Goal: Entertainment & Leisure: Browse casually

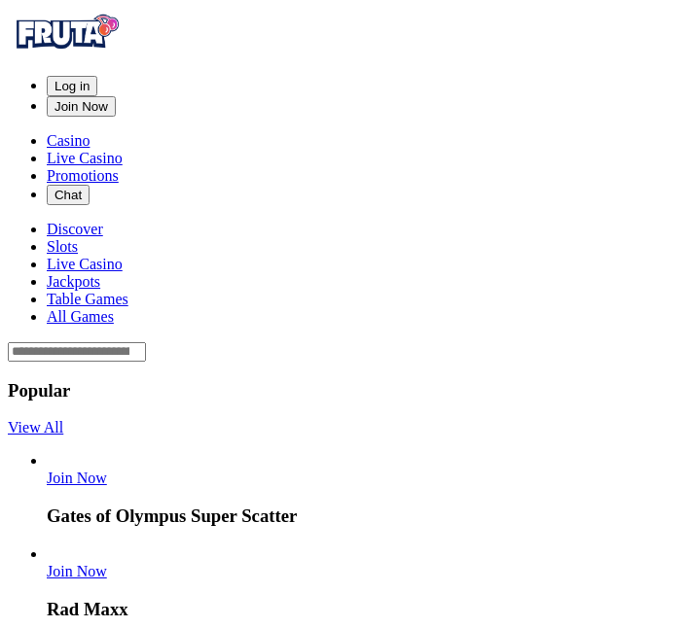
click at [90, 79] on span "Log in" at bounding box center [71, 86] width 35 height 15
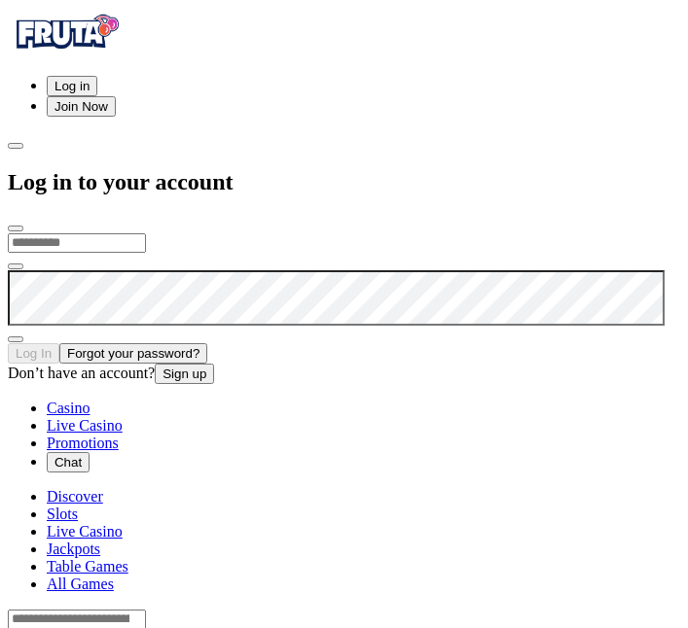
click at [146, 233] on input "email" at bounding box center [77, 242] width 138 height 19
type input "**********"
click at [8, 343] on button "Log In" at bounding box center [34, 353] width 52 height 20
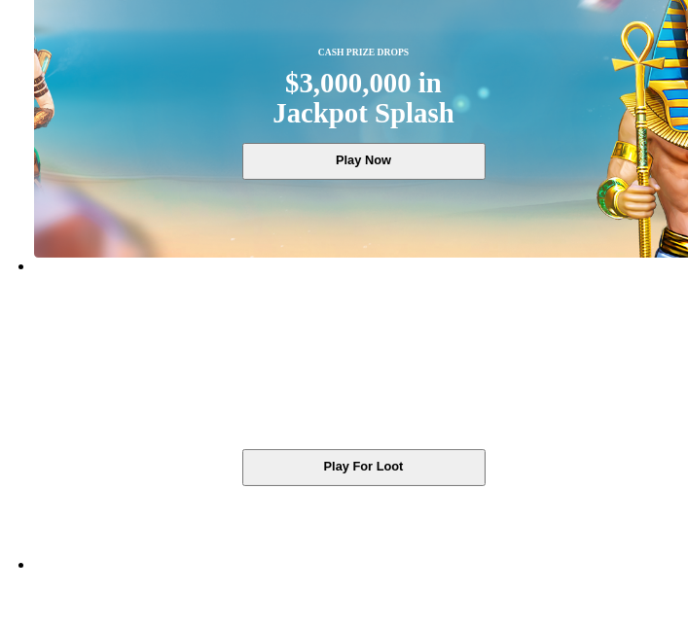
scroll to position [299, 0]
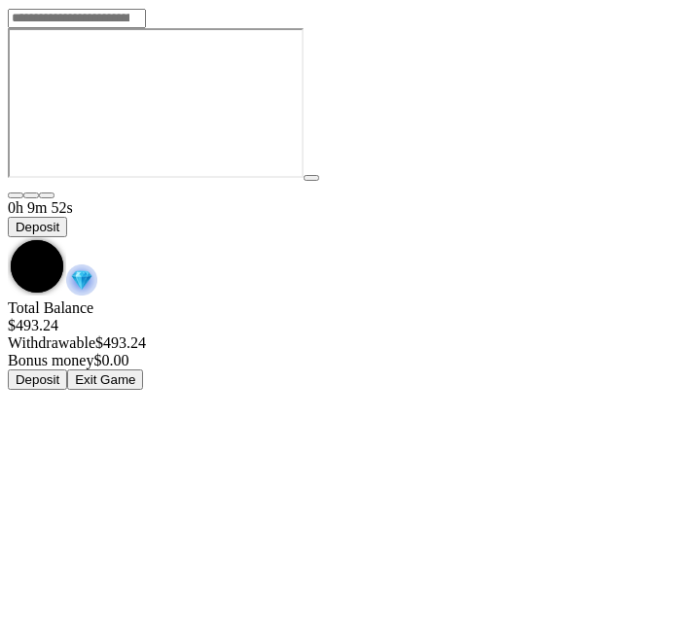
click at [8, 237] on span "chevron-down icon" at bounding box center [8, 237] width 0 height 0
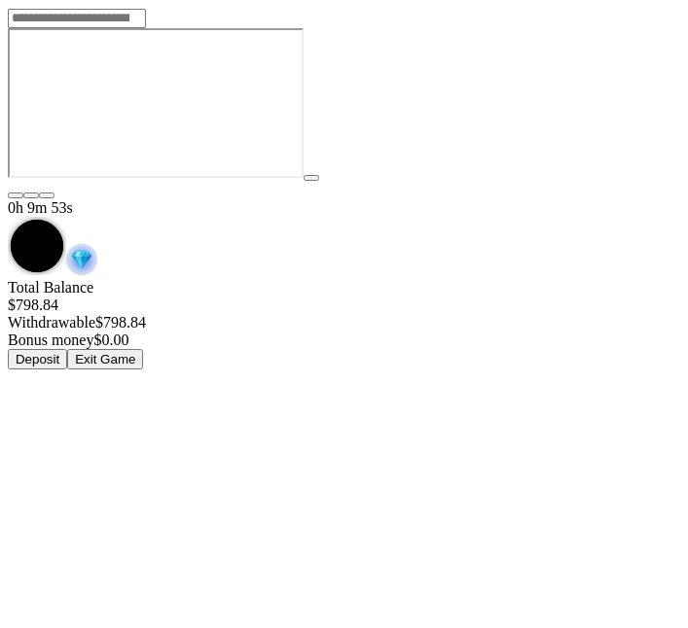
click at [143, 349] on button "Exit Game" at bounding box center [105, 359] width 76 height 20
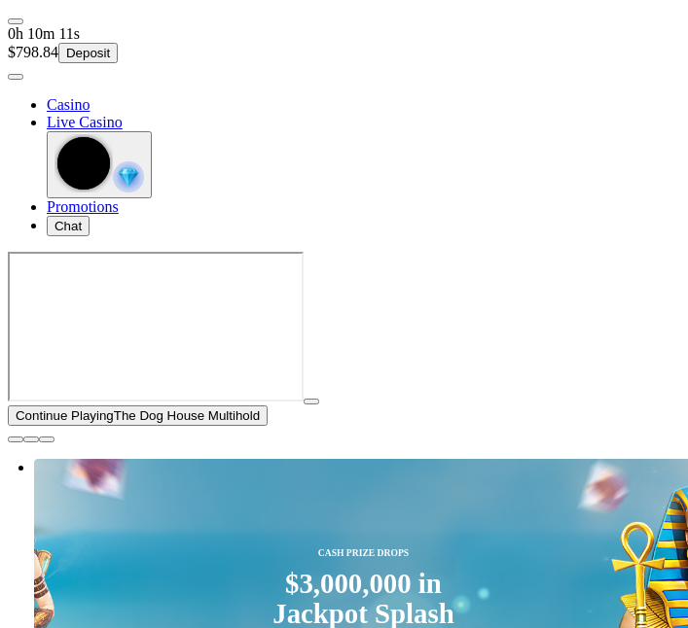
click at [16, 440] on span "close icon" at bounding box center [16, 440] width 0 height 0
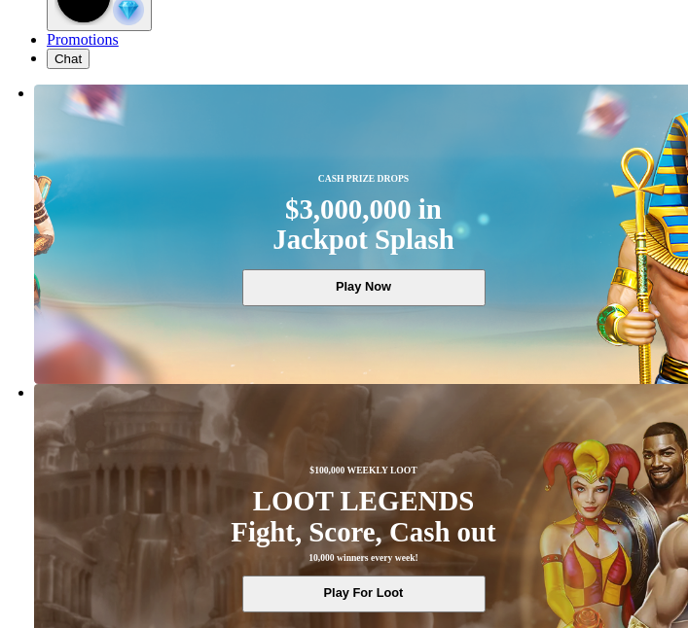
scroll to position [168, 0]
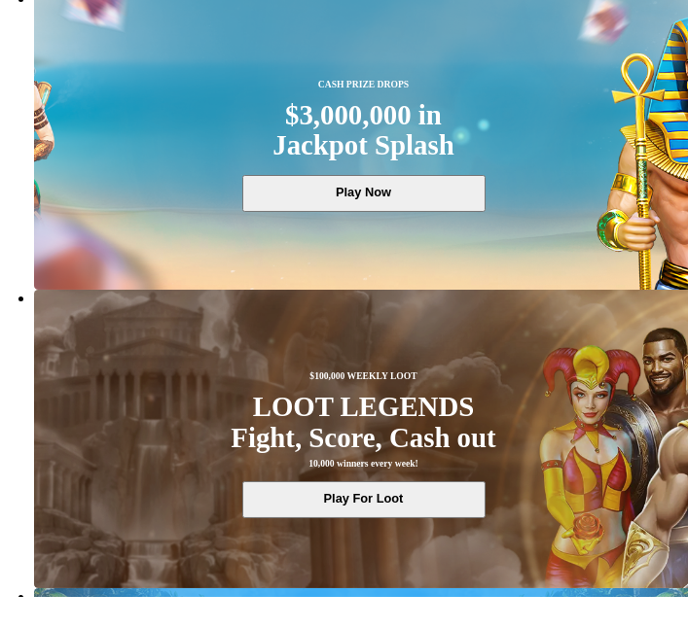
scroll to position [66, 0]
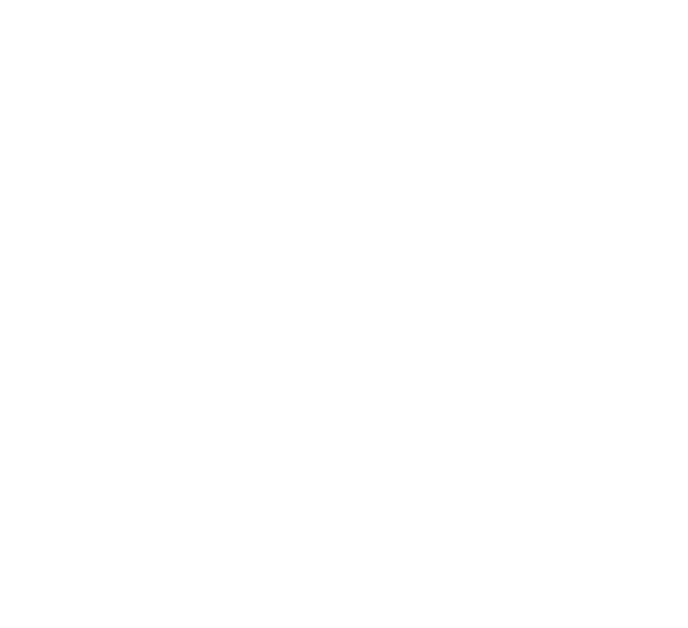
type input "*********"
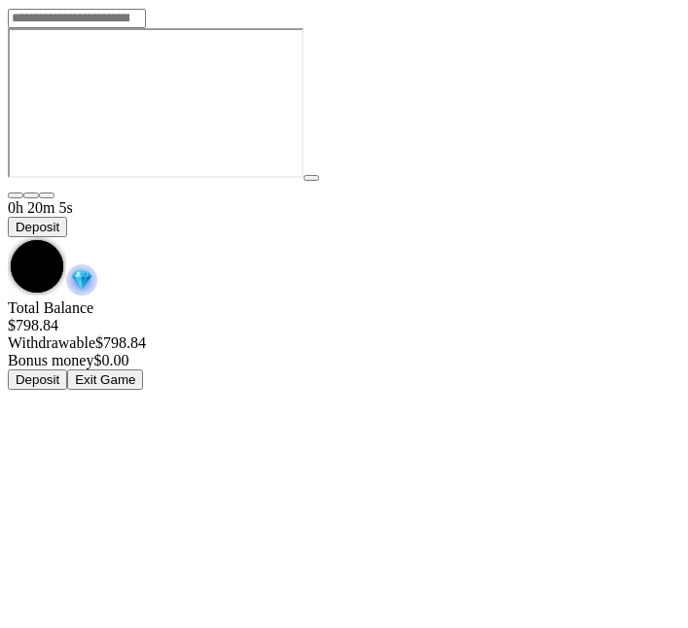
click at [8, 237] on span "chevron-down icon" at bounding box center [8, 237] width 0 height 0
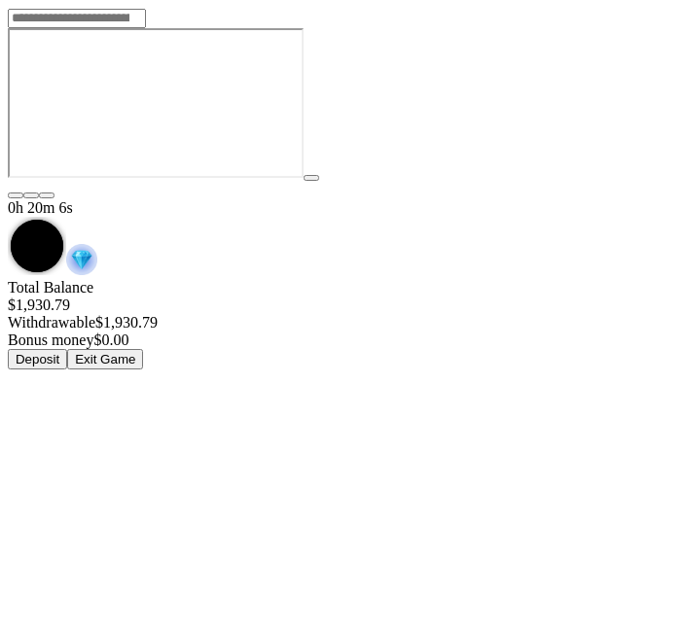
click at [143, 349] on button "Exit Game" at bounding box center [105, 359] width 76 height 20
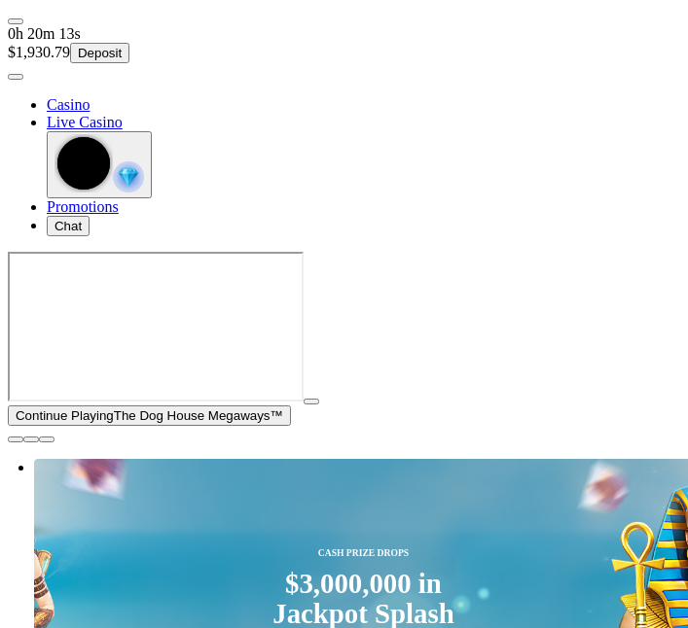
click at [16, 440] on span "close icon" at bounding box center [16, 440] width 0 height 0
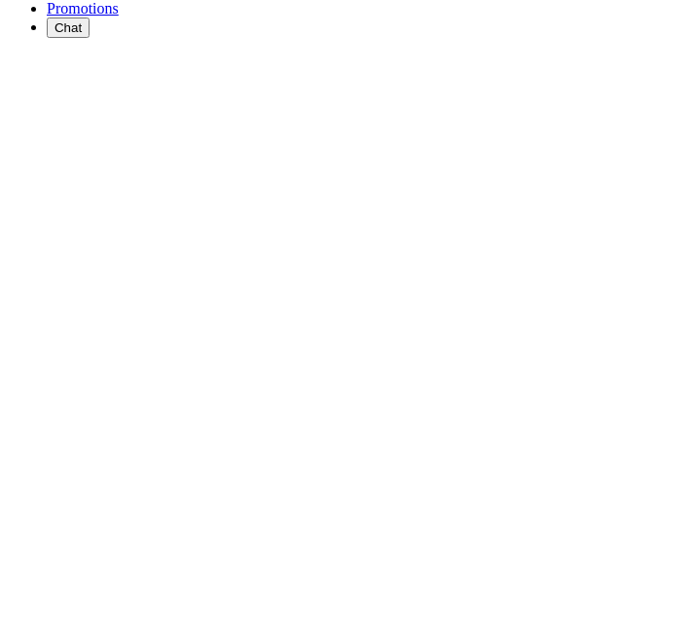
scroll to position [202, 0]
type input "********"
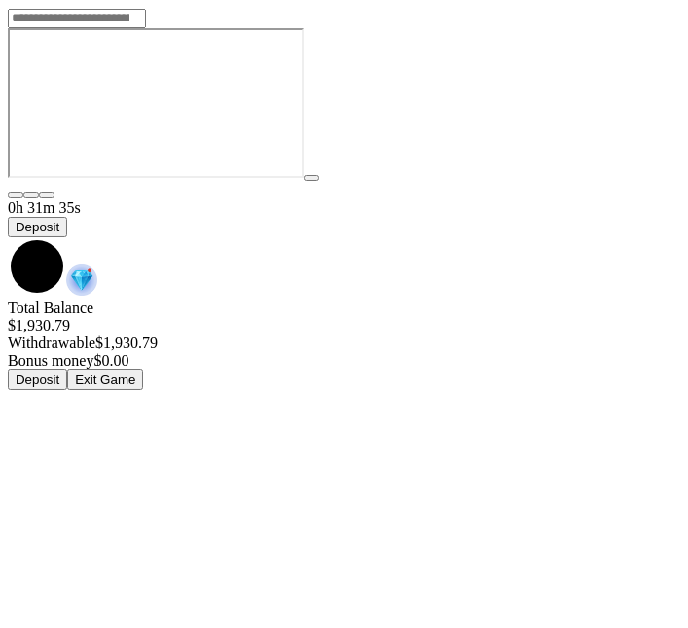
click at [8, 237] on span "chevron-down icon" at bounding box center [8, 237] width 0 height 0
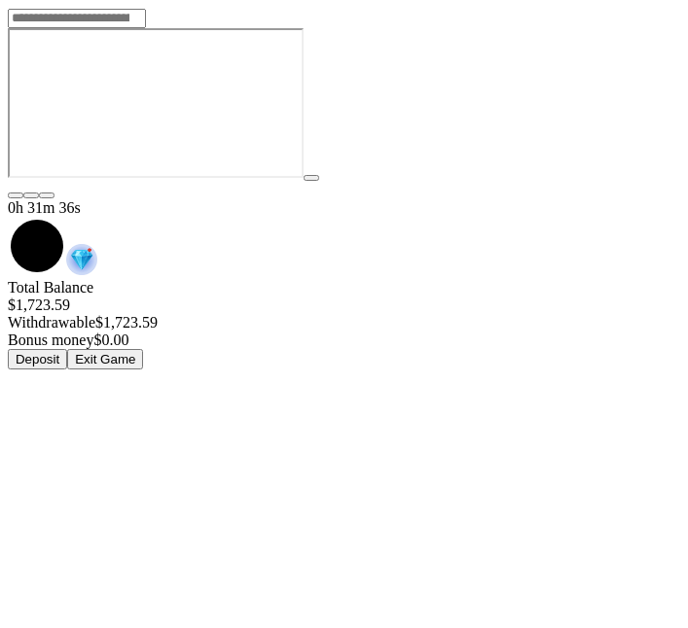
click at [143, 349] on button "Exit Game" at bounding box center [105, 359] width 76 height 20
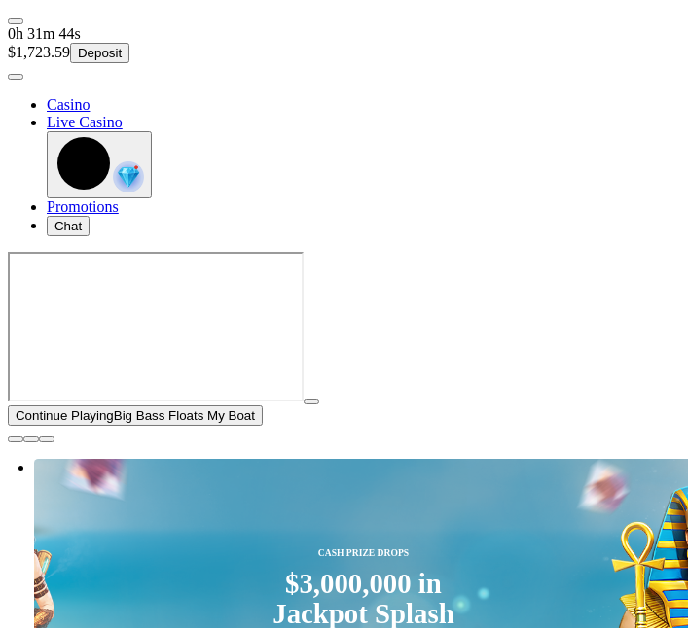
click at [16, 77] on span "user-circle icon" at bounding box center [16, 77] width 0 height 0
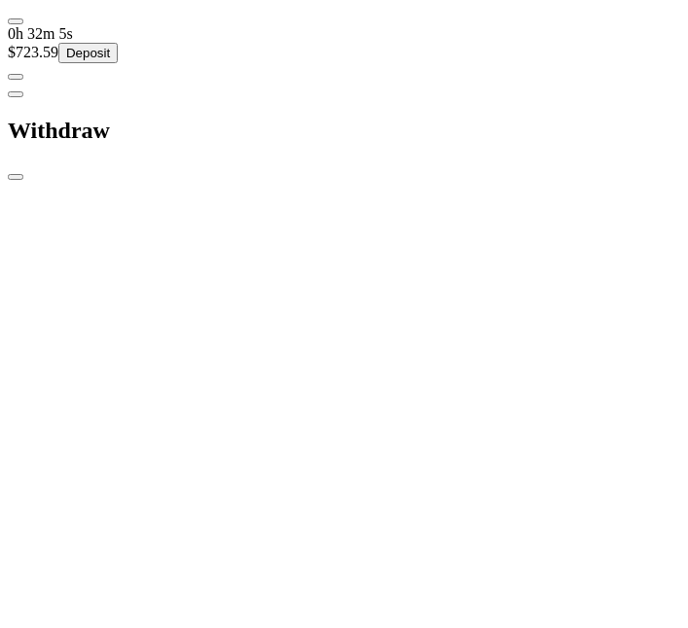
click at [16, 177] on span "close icon" at bounding box center [16, 177] width 0 height 0
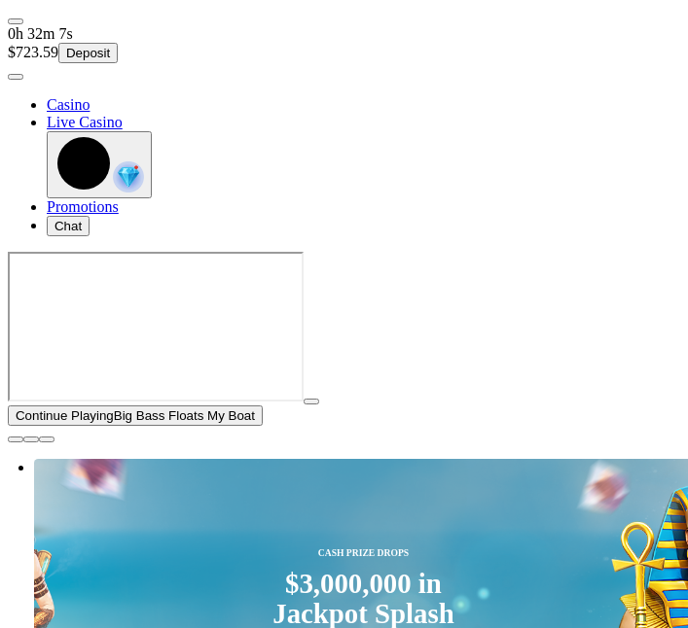
click at [16, 440] on span "close icon" at bounding box center [16, 440] width 0 height 0
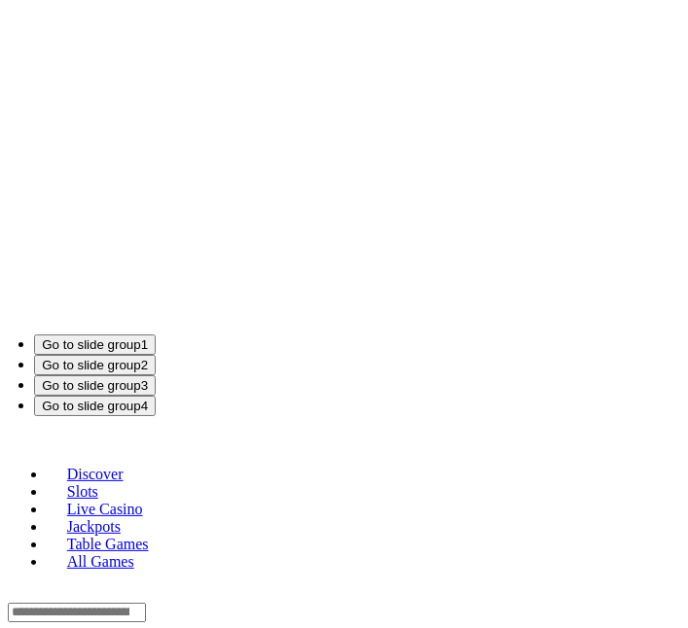
scroll to position [1139, 0]
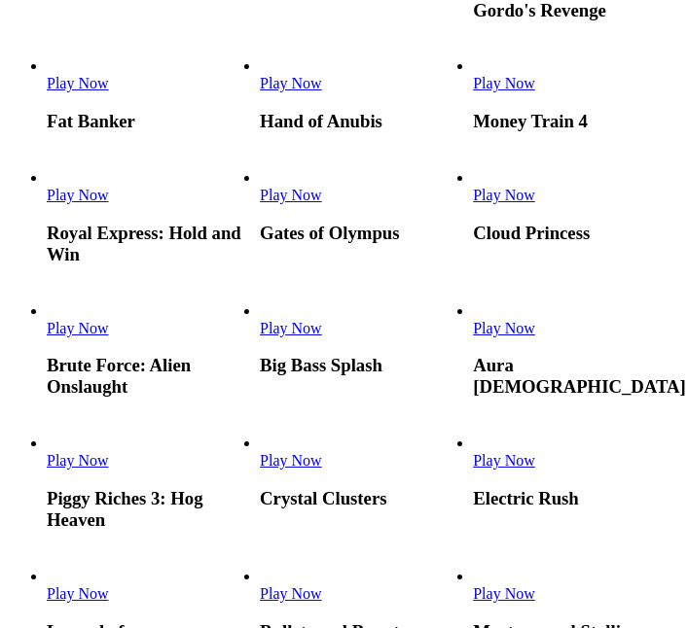
scroll to position [429, 0]
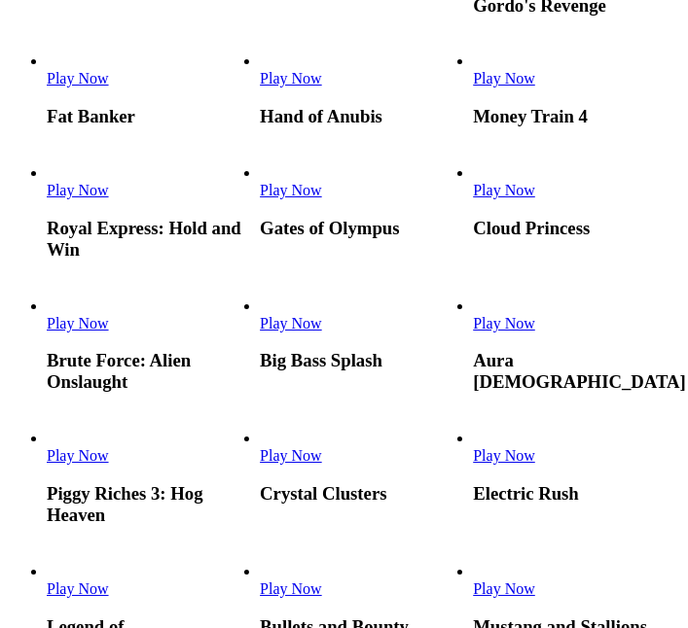
click at [473, 88] on link "Money Train 4" at bounding box center [473, 88] width 0 height 0
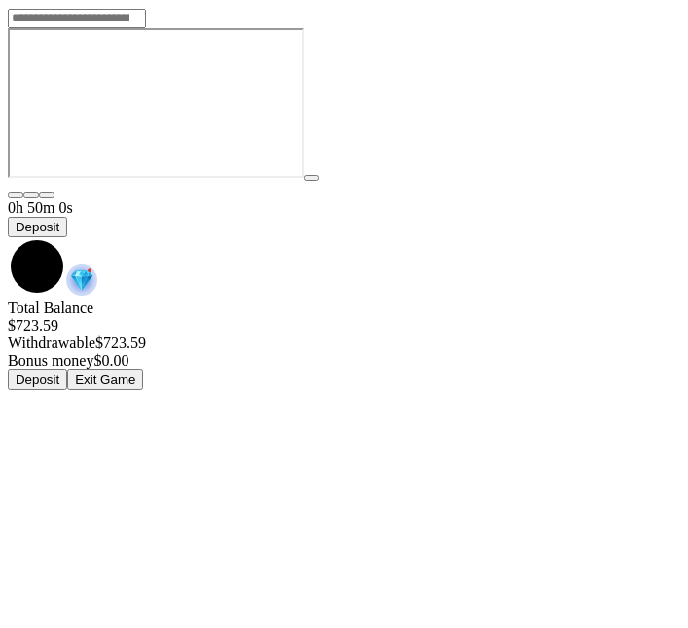
click at [8, 237] on span "chevron-down icon" at bounding box center [8, 237] width 0 height 0
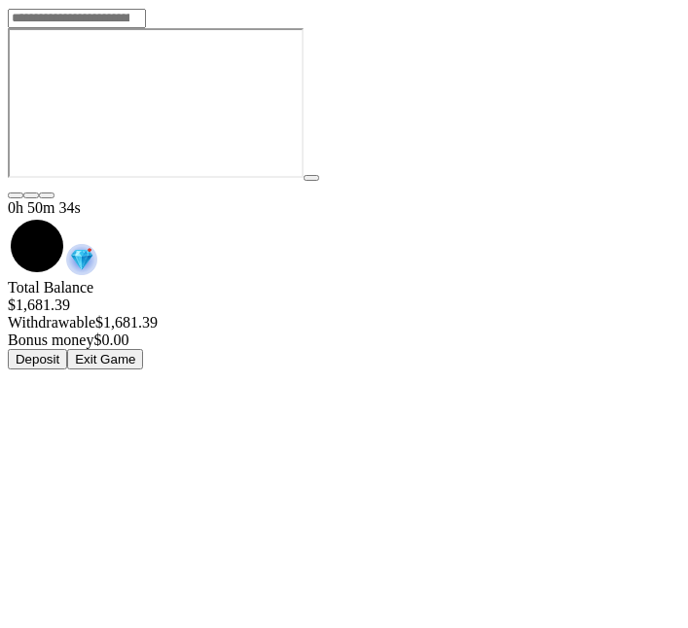
click at [502, 182] on div at bounding box center [344, 105] width 672 height 154
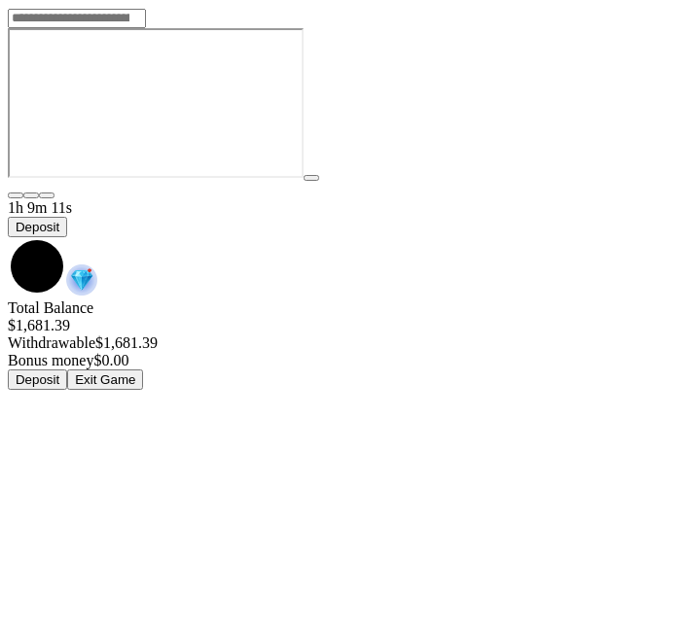
click at [8, 237] on span "chevron-down icon" at bounding box center [8, 237] width 0 height 0
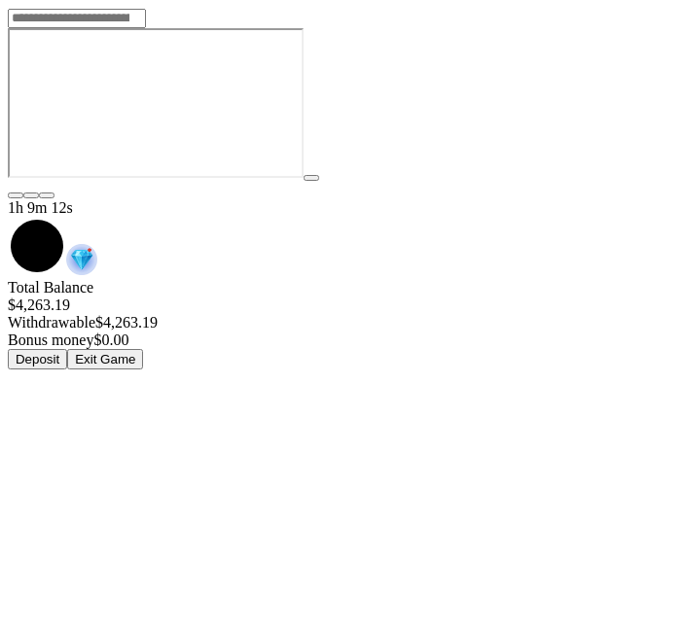
click at [143, 349] on button "Exit Game" at bounding box center [105, 359] width 76 height 20
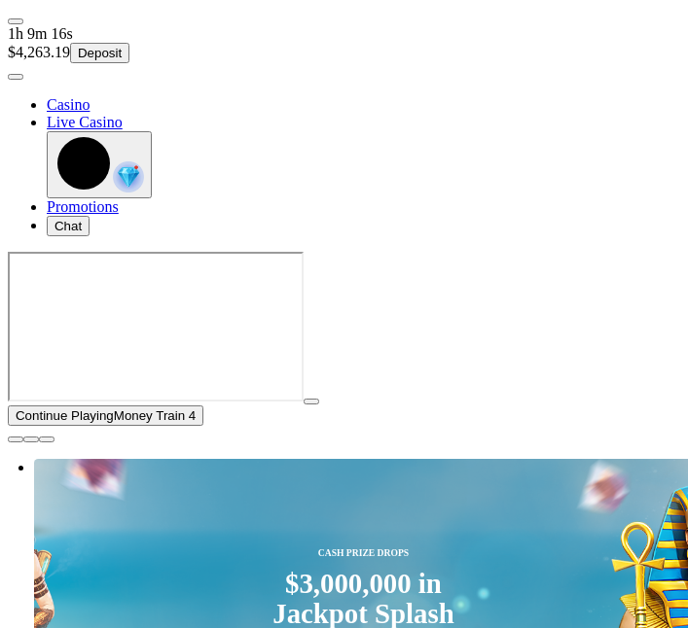
click at [16, 440] on span "close icon" at bounding box center [16, 440] width 0 height 0
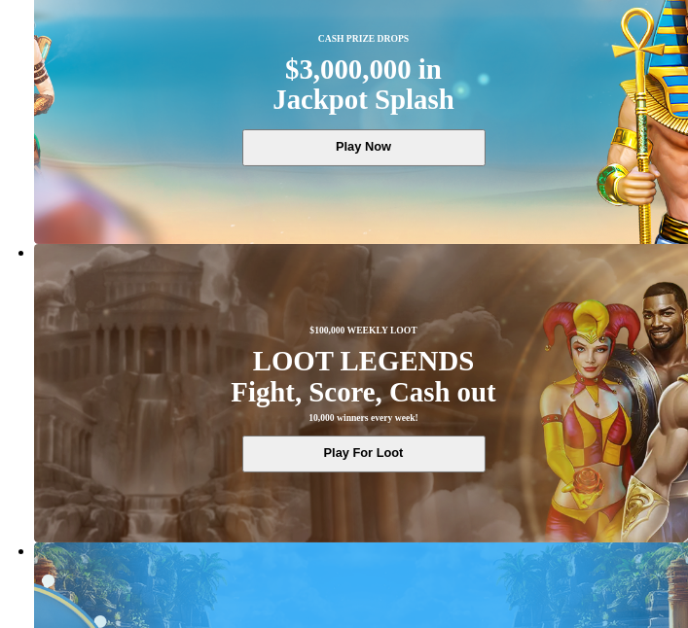
scroll to position [309, 0]
